Goal: Task Accomplishment & Management: Manage account settings

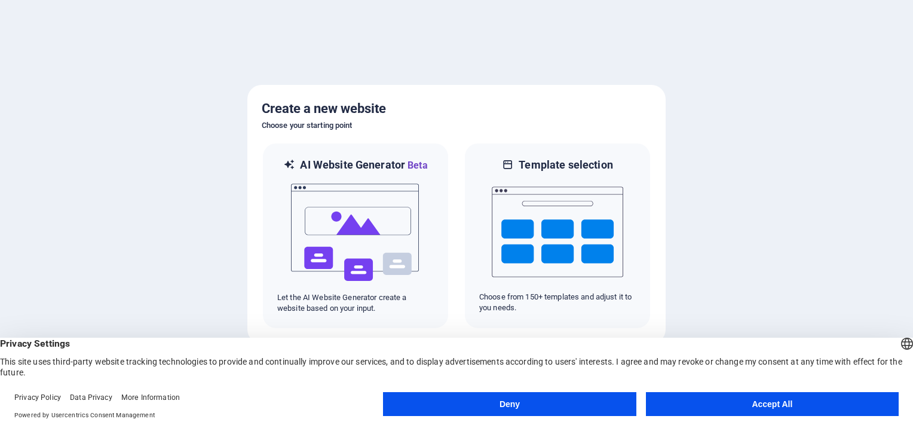
click at [752, 404] on button "Accept All" at bounding box center [772, 404] width 253 height 24
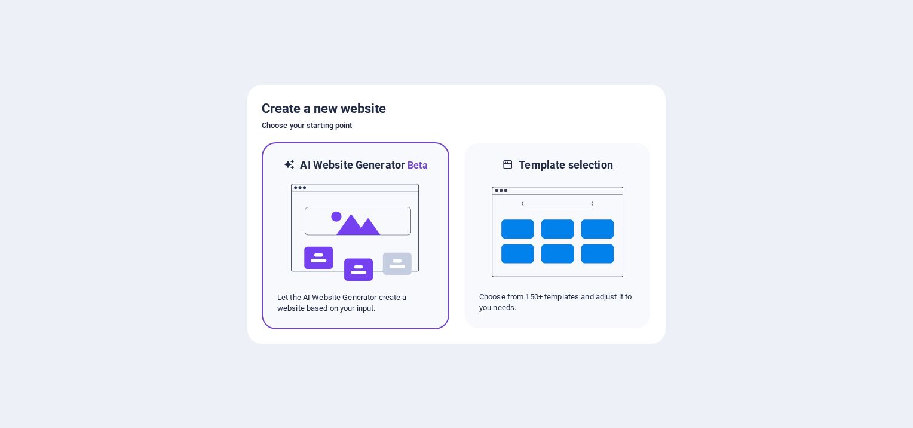
click at [392, 238] on img at bounding box center [355, 232] width 131 height 119
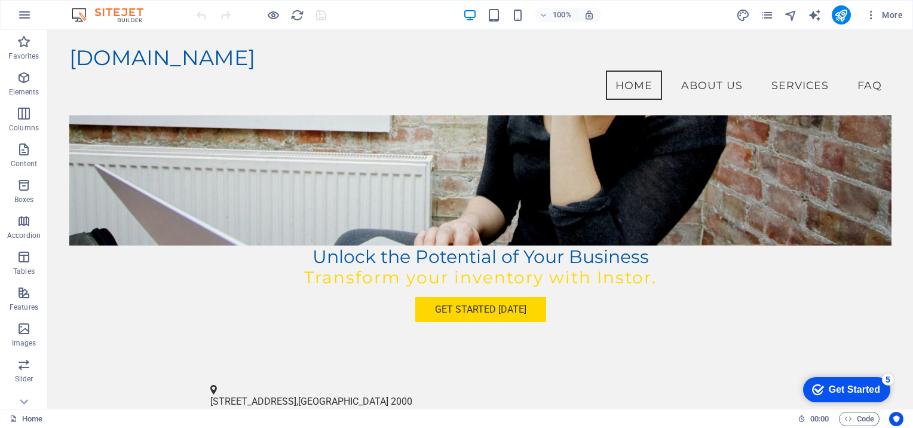
scroll to position [17, 0]
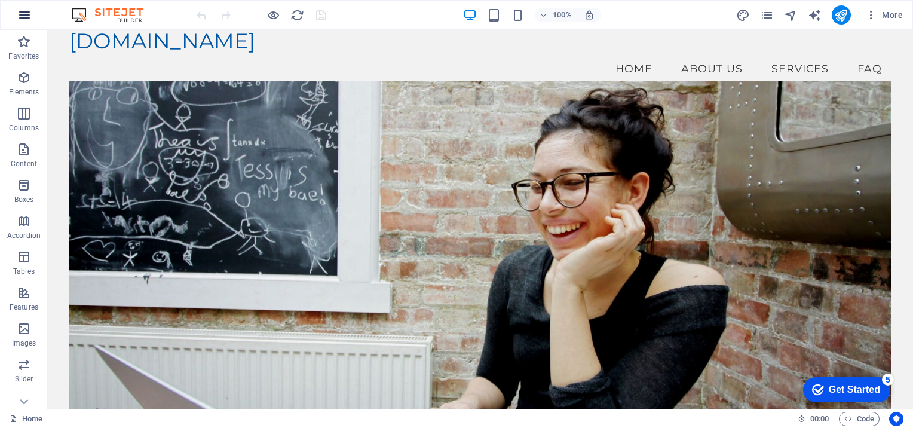
click at [26, 8] on icon "button" at bounding box center [24, 15] width 14 height 14
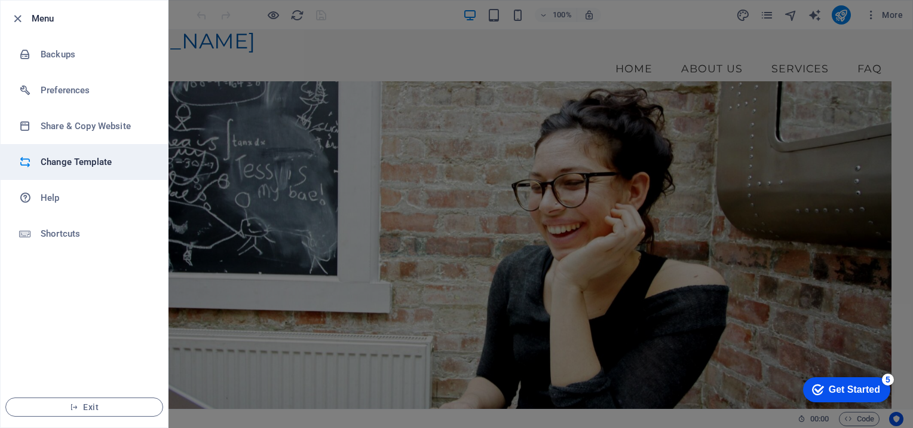
click at [82, 155] on h6 "Change Template" at bounding box center [96, 162] width 111 height 14
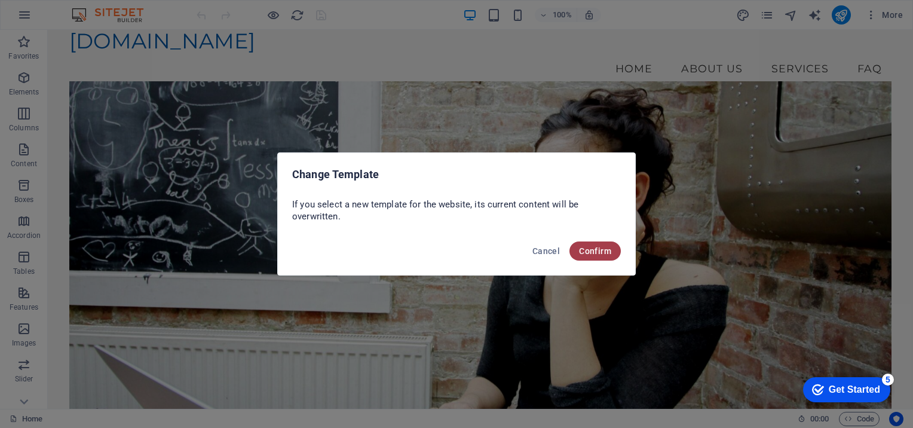
click at [598, 250] on span "Confirm" at bounding box center [595, 251] width 32 height 10
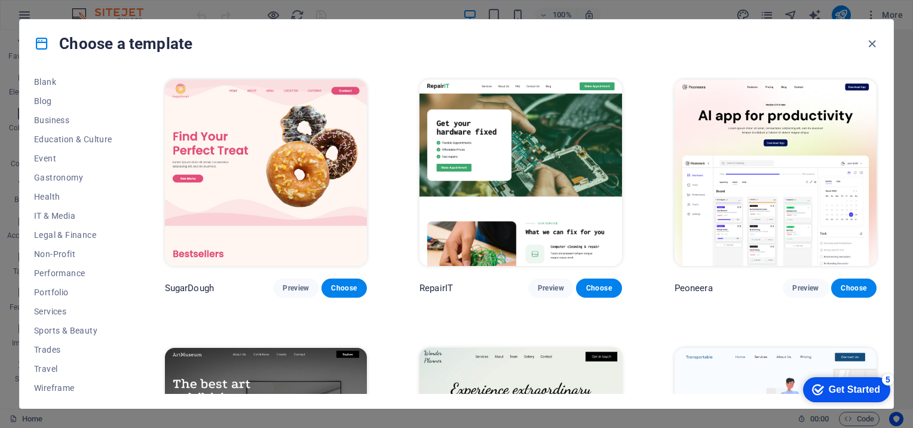
scroll to position [161, 0]
click at [64, 210] on span "IT & Media" at bounding box center [73, 213] width 78 height 10
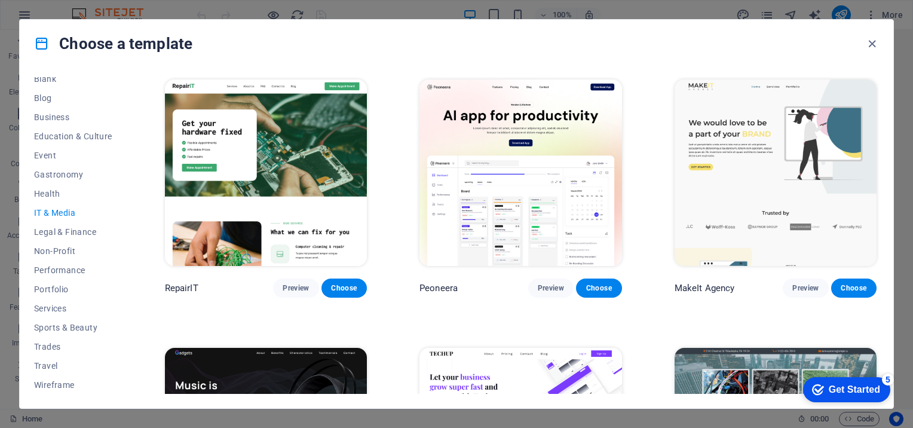
drag, startPoint x: 908, startPoint y: 77, endPoint x: 915, endPoint y: 107, distance: 30.6
click at [342, 283] on span "Choose" at bounding box center [344, 288] width 26 height 10
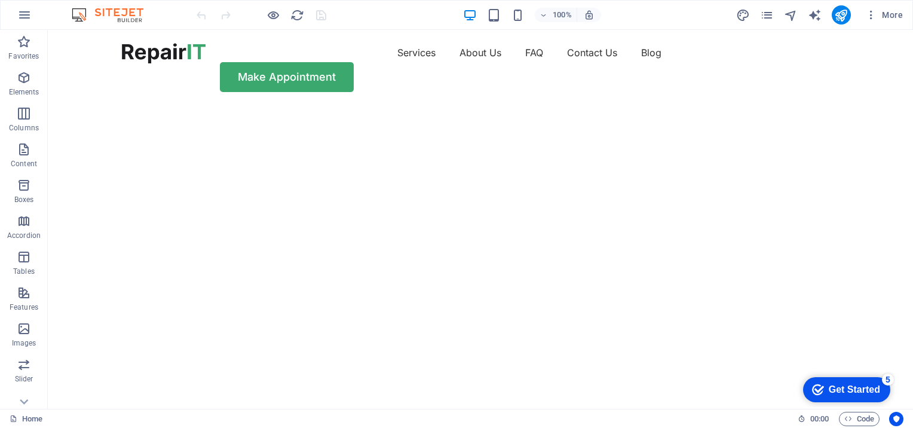
drag, startPoint x: 908, startPoint y: 67, endPoint x: 879, endPoint y: 44, distance: 36.5
click at [23, 15] on icon "button" at bounding box center [24, 15] width 14 height 14
